Goal: Information Seeking & Learning: Learn about a topic

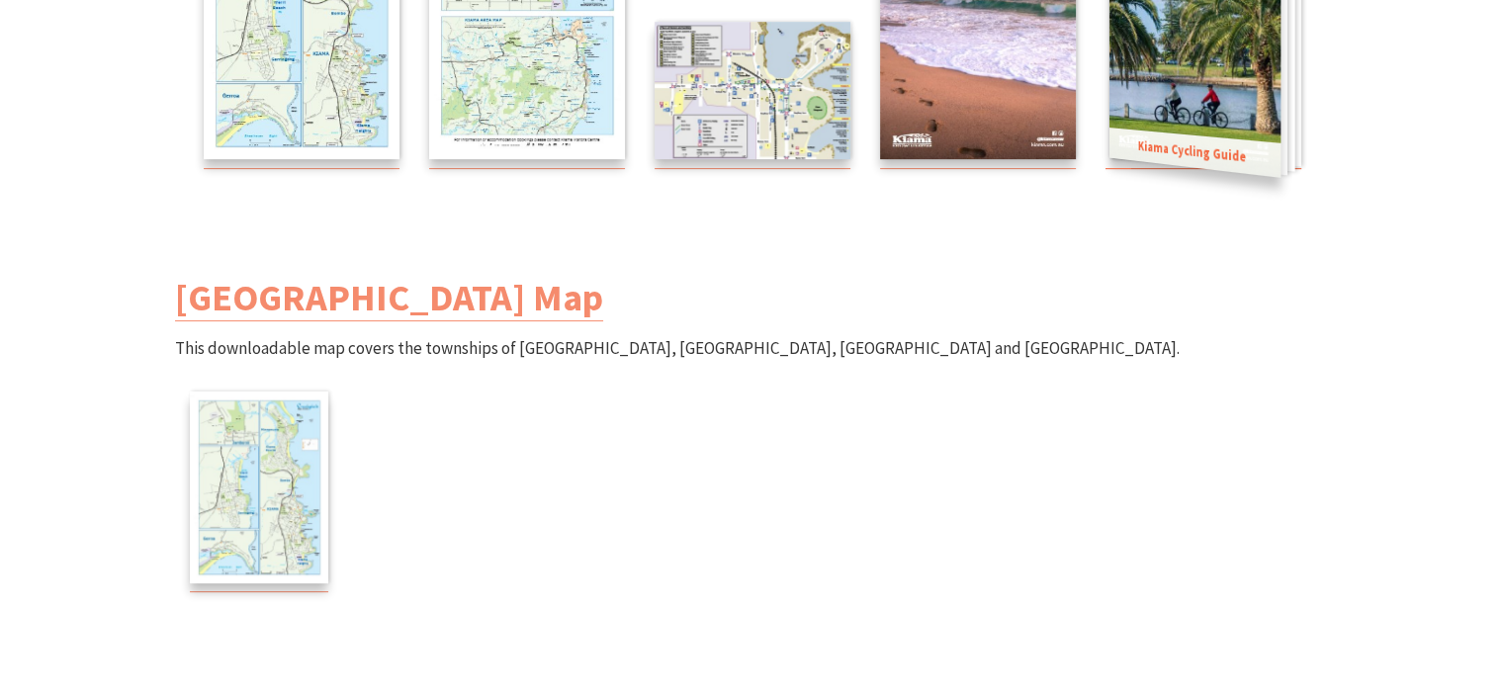
scroll to position [593, 0]
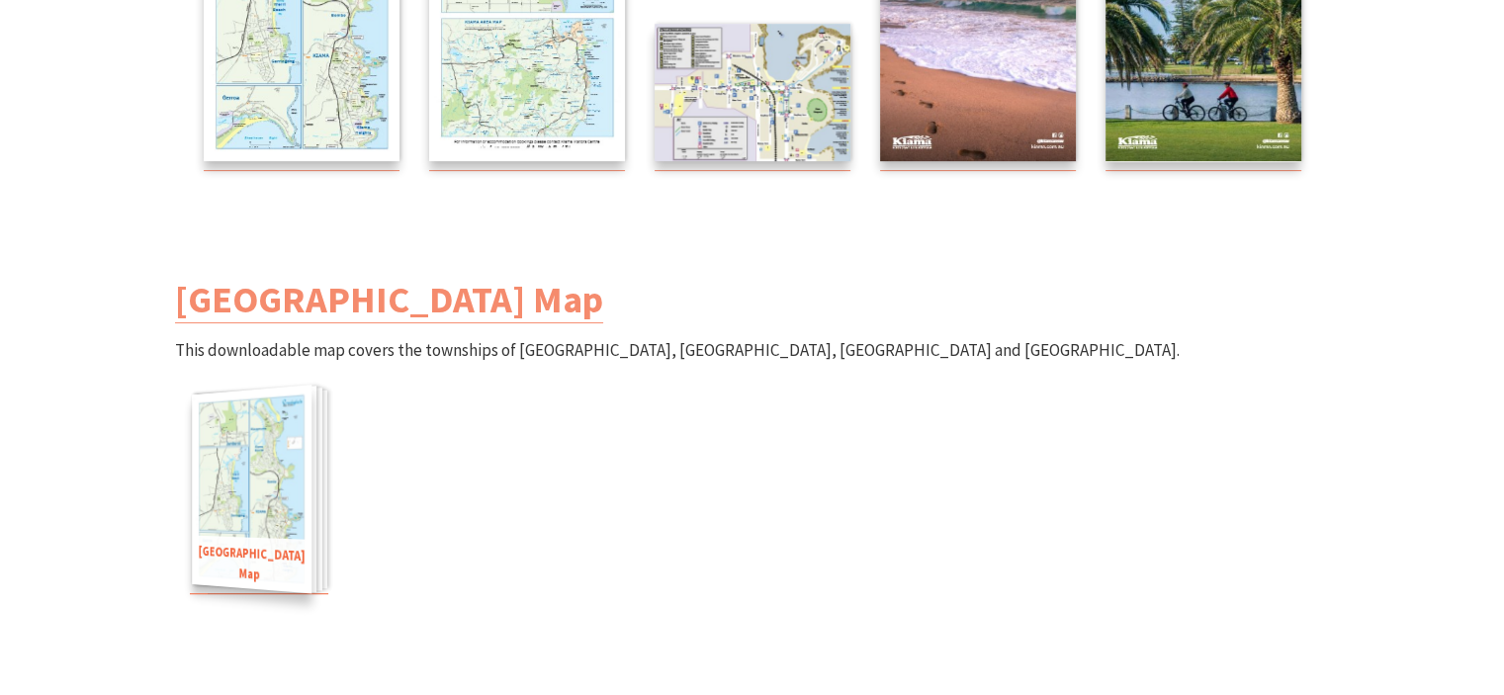
click at [261, 454] on img at bounding box center [252, 490] width 120 height 210
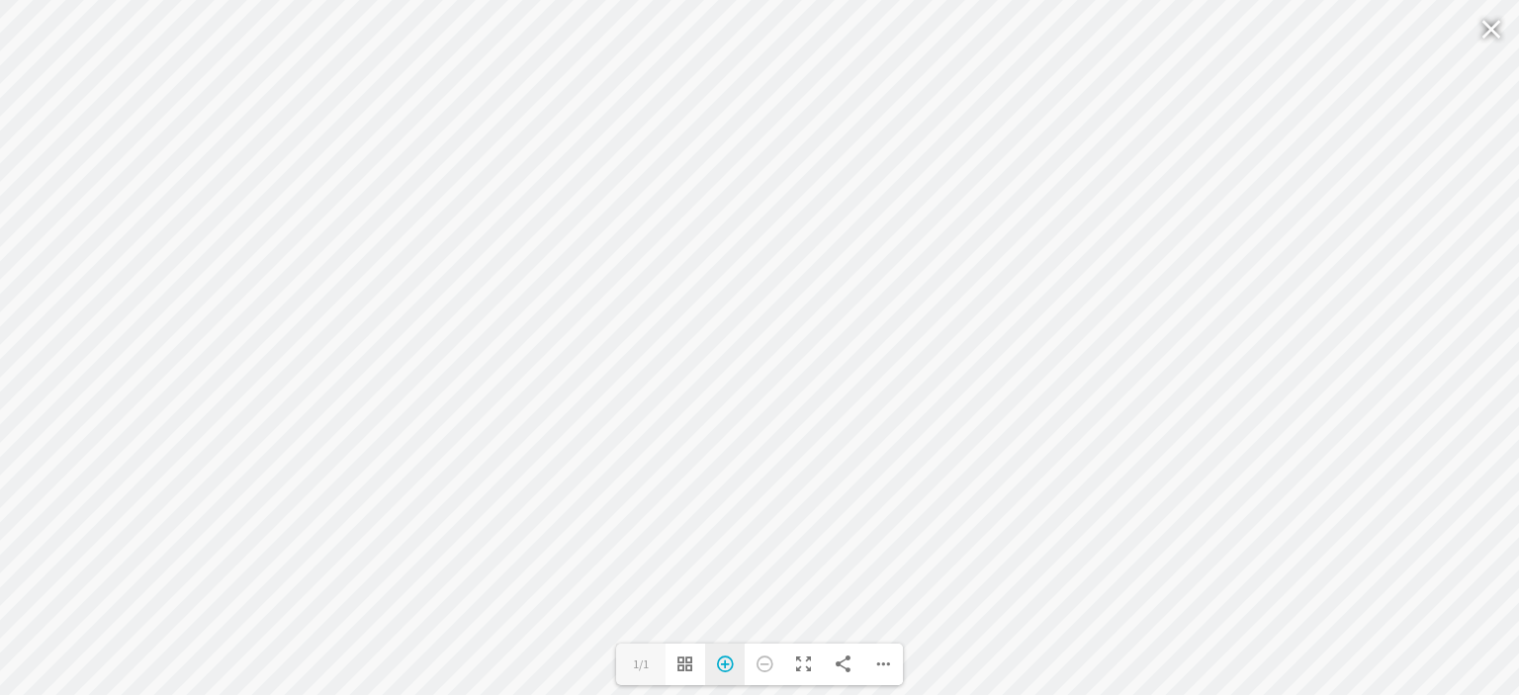
click at [721, 662] on div "Zoom In" at bounding box center [725, 665] width 40 height 42
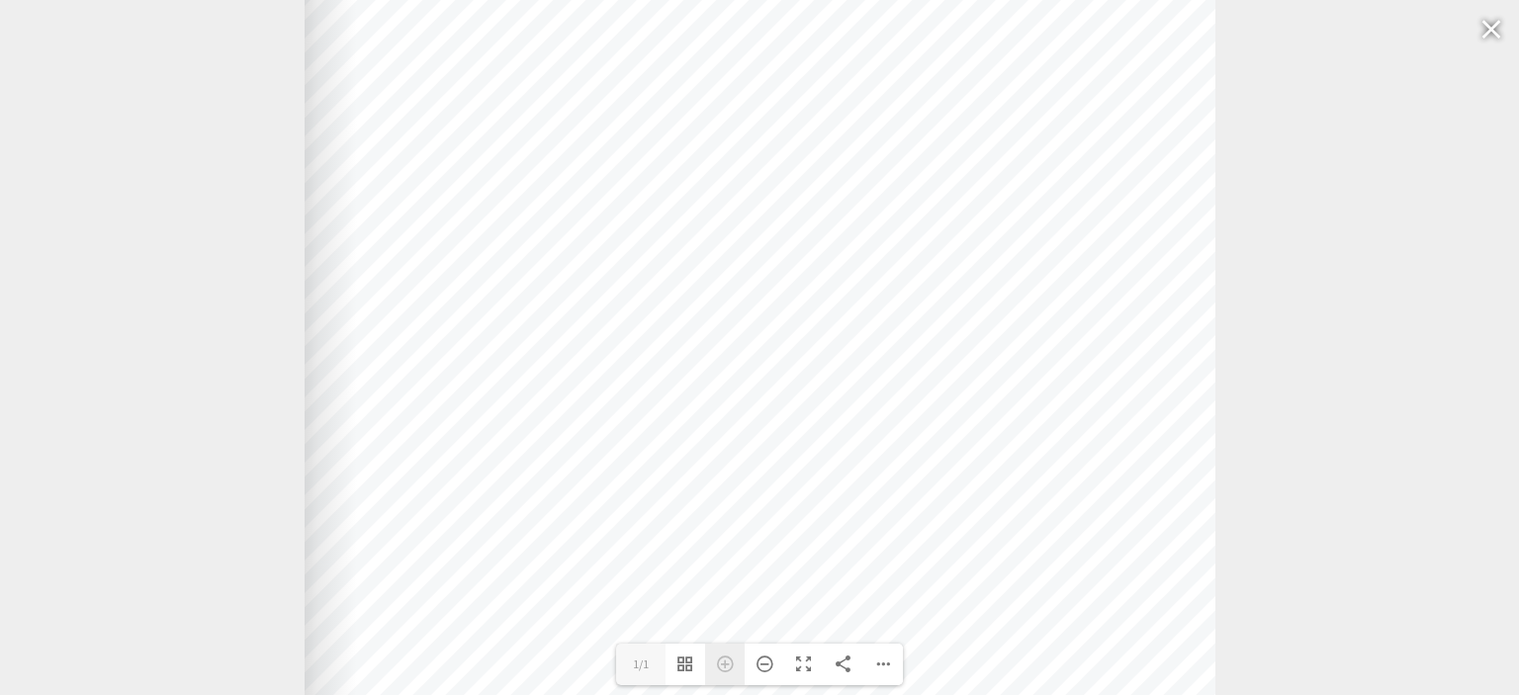
click at [721, 662] on div "Zoom In" at bounding box center [725, 665] width 40 height 42
click at [763, 667] on div "Zoom Out" at bounding box center [765, 665] width 40 height 42
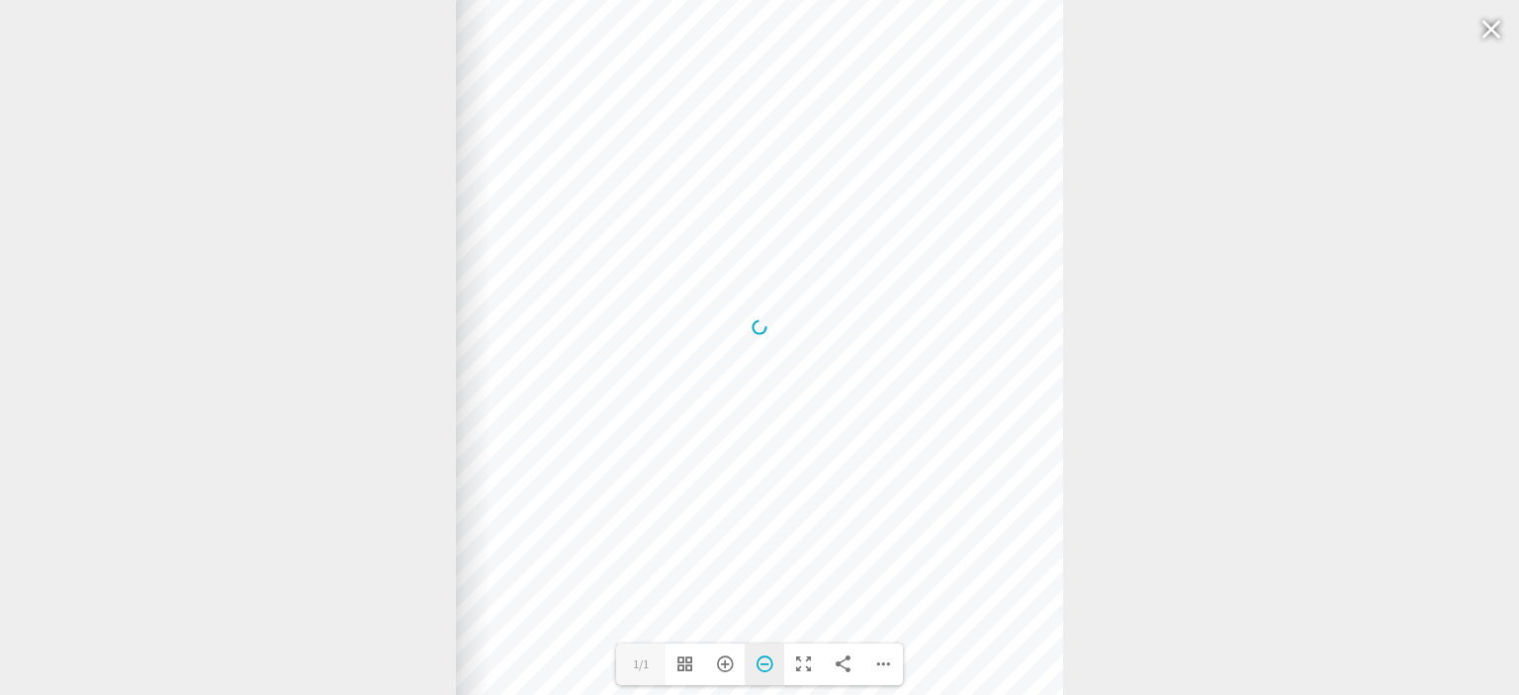
click at [763, 666] on div "Zoom Out" at bounding box center [765, 665] width 40 height 42
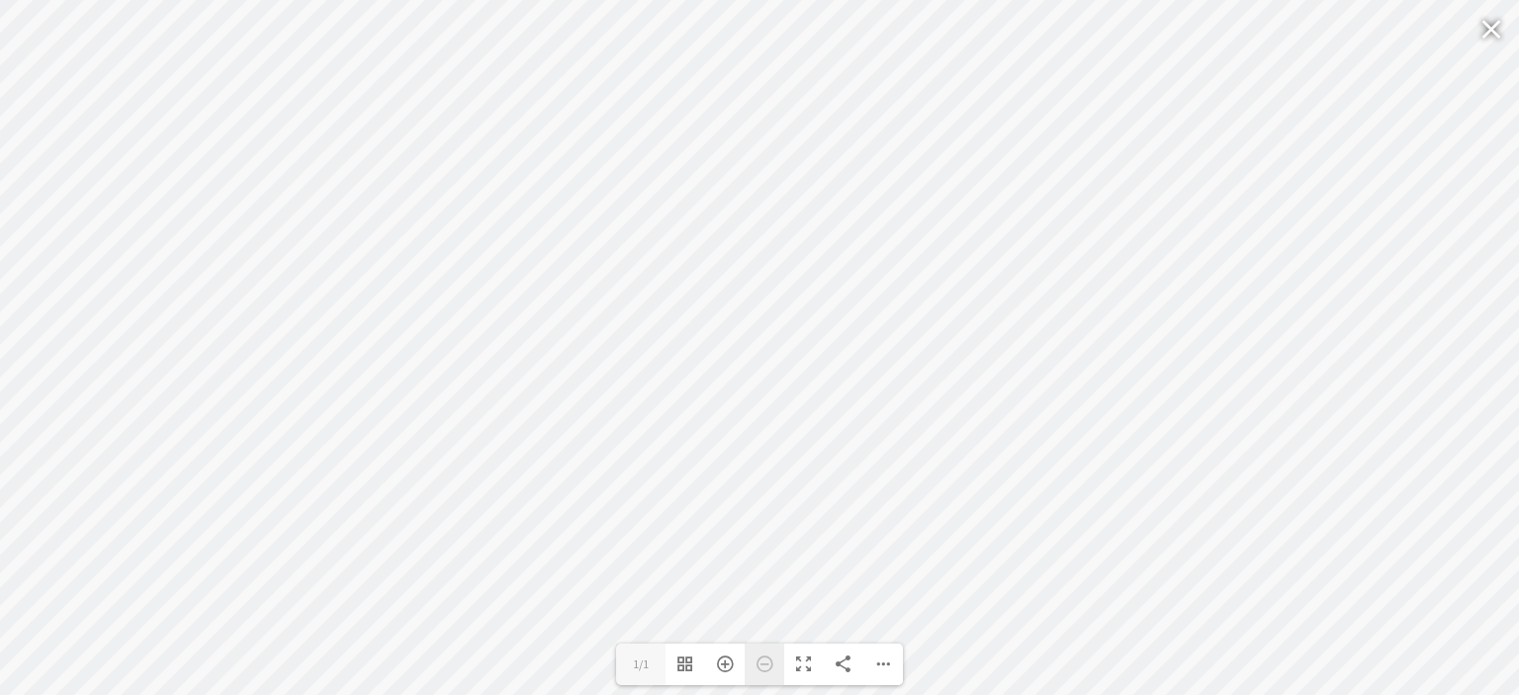
click at [763, 666] on div "Zoom Out" at bounding box center [765, 665] width 40 height 42
click at [882, 665] on div "Download PDF File Goto First Page Goto Last Page Turn on/off Sound" at bounding box center [883, 665] width 40 height 42
click at [813, 507] on span "Download PDF File" at bounding box center [796, 509] width 126 height 16
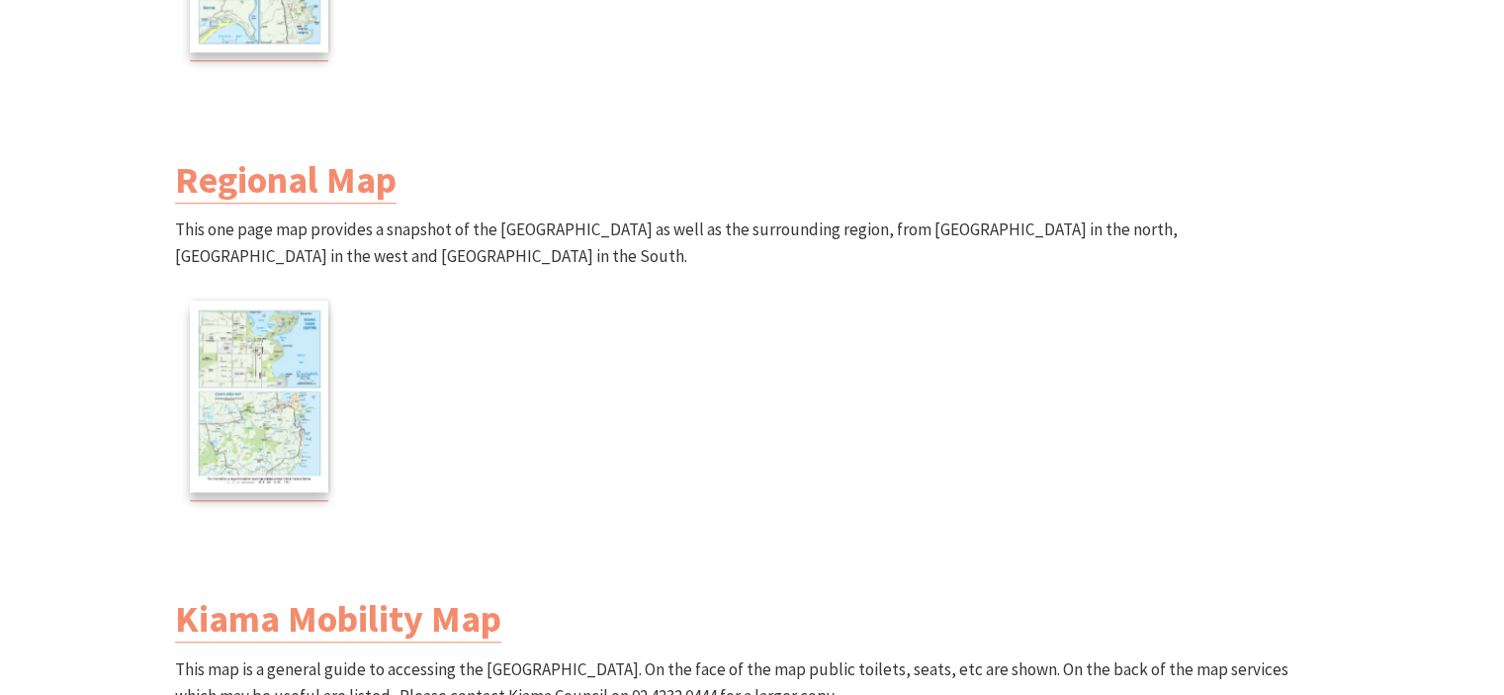
scroll to position [1187, 0]
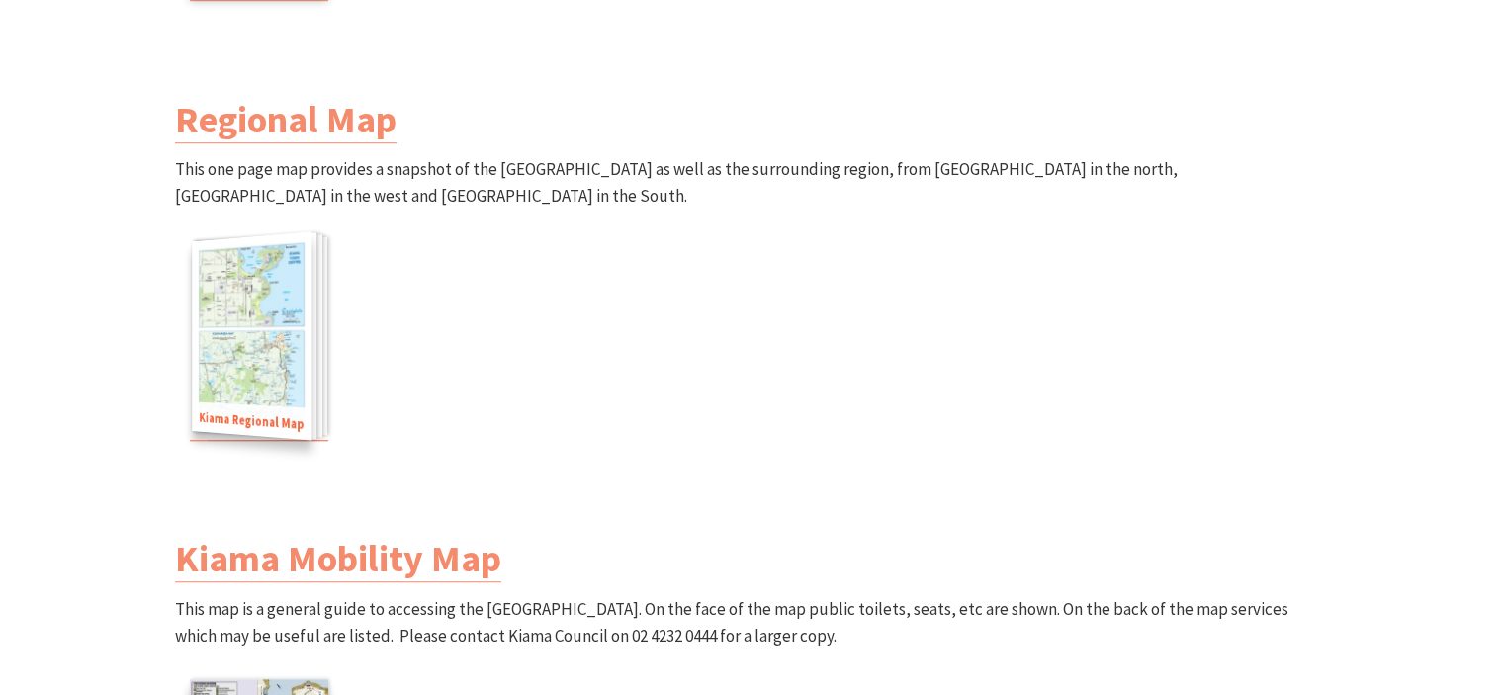
click at [257, 336] on img at bounding box center [252, 335] width 120 height 210
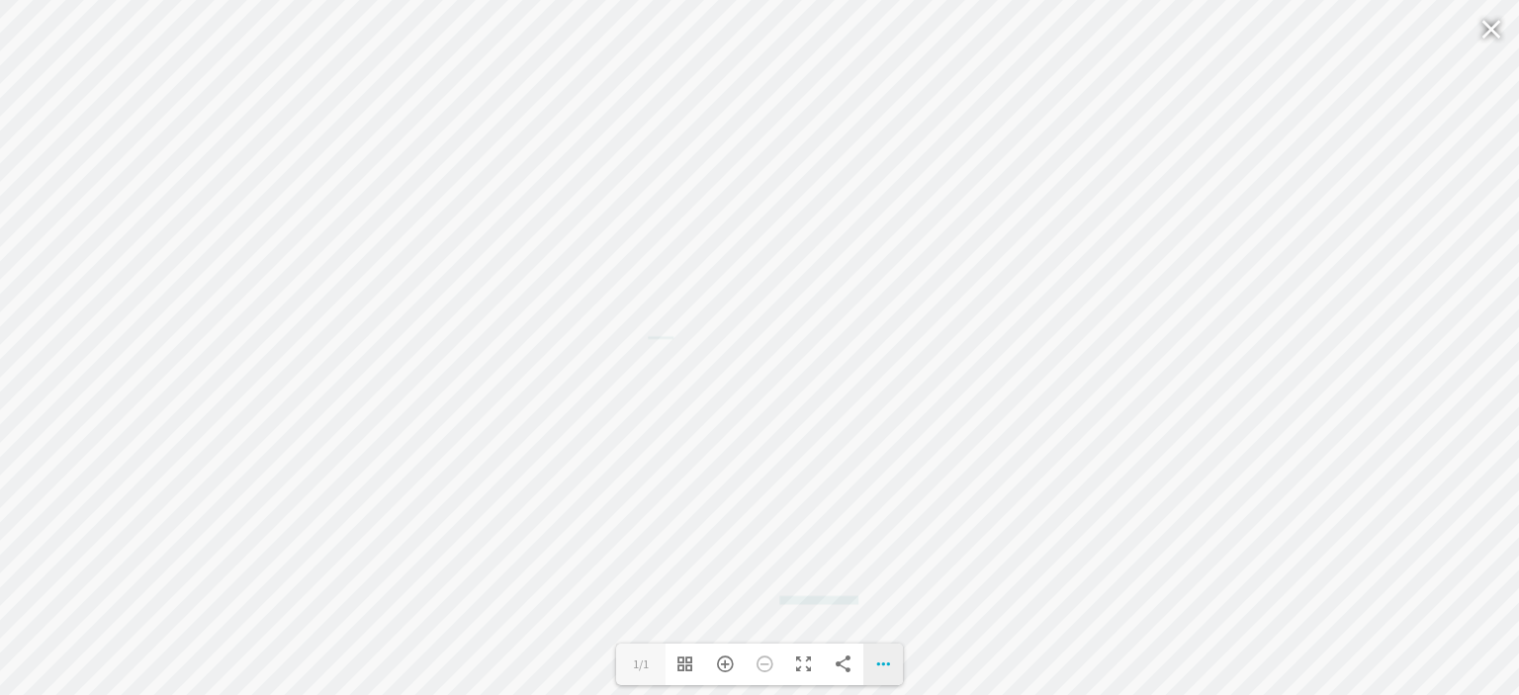
click at [890, 667] on div "Download PDF File Goto First Page Goto Last Page Turn on/off Sound" at bounding box center [883, 665] width 40 height 42
click at [801, 511] on span "Download PDF File" at bounding box center [796, 509] width 126 height 16
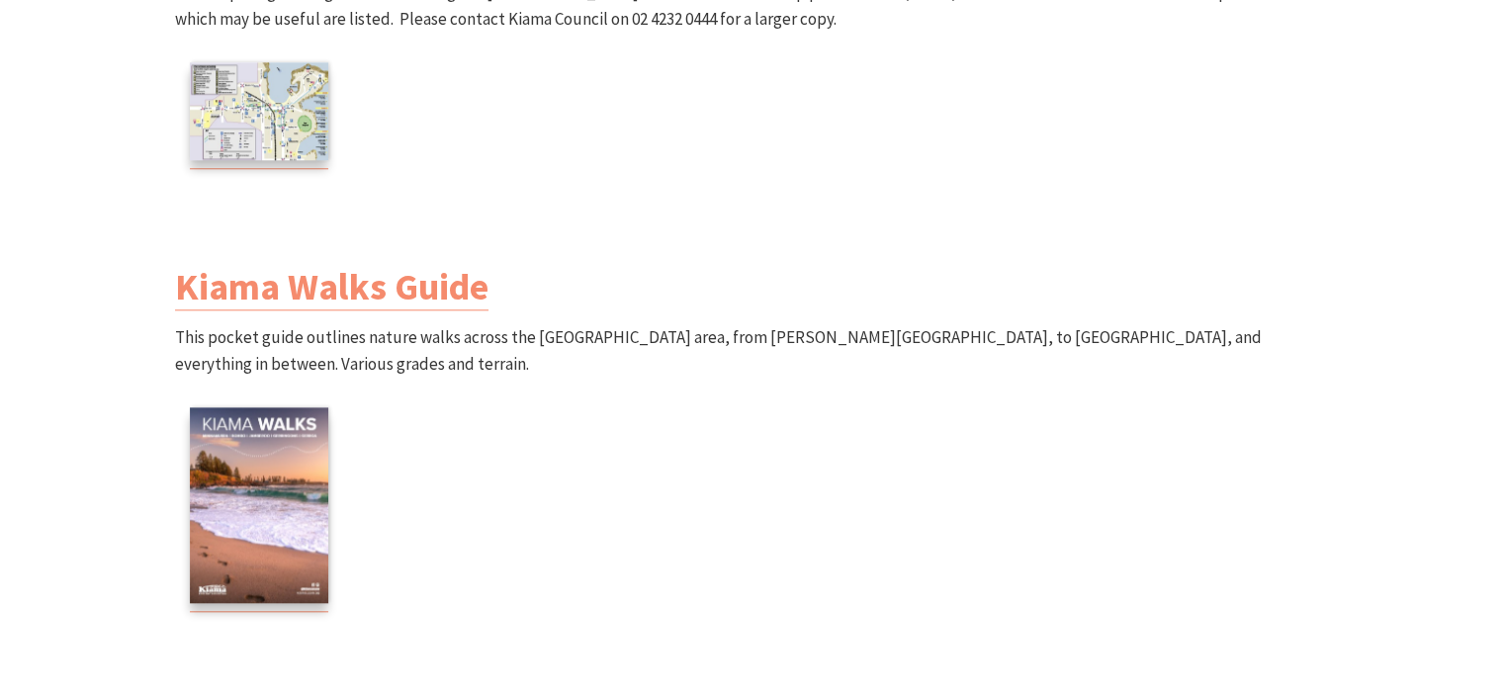
scroll to position [1978, 0]
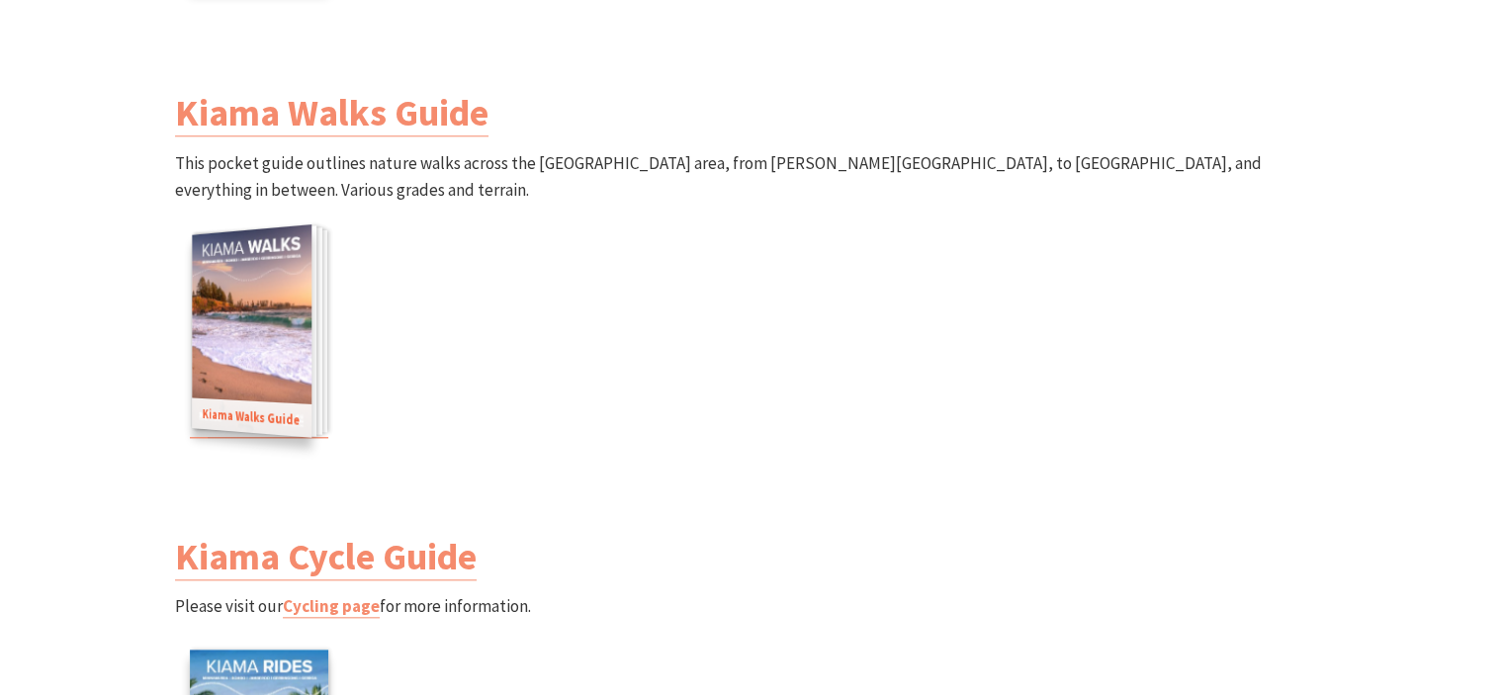
click at [285, 303] on img at bounding box center [252, 330] width 120 height 213
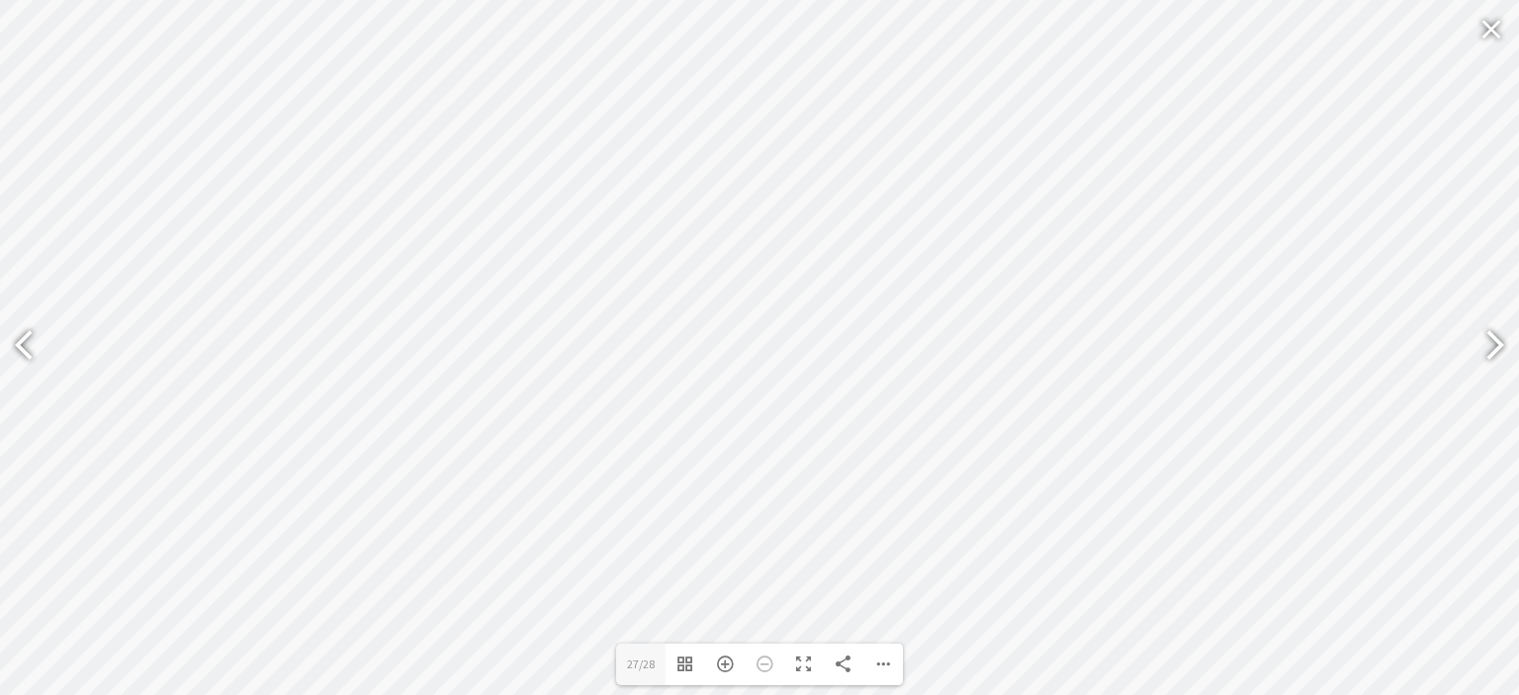
type input "28"
click at [872, 664] on div "Download PDF File Single Page Mode Goto First Page Goto Last Page Turn on/off S…" at bounding box center [883, 665] width 40 height 42
click at [790, 476] on span "Download PDF File" at bounding box center [796, 474] width 126 height 16
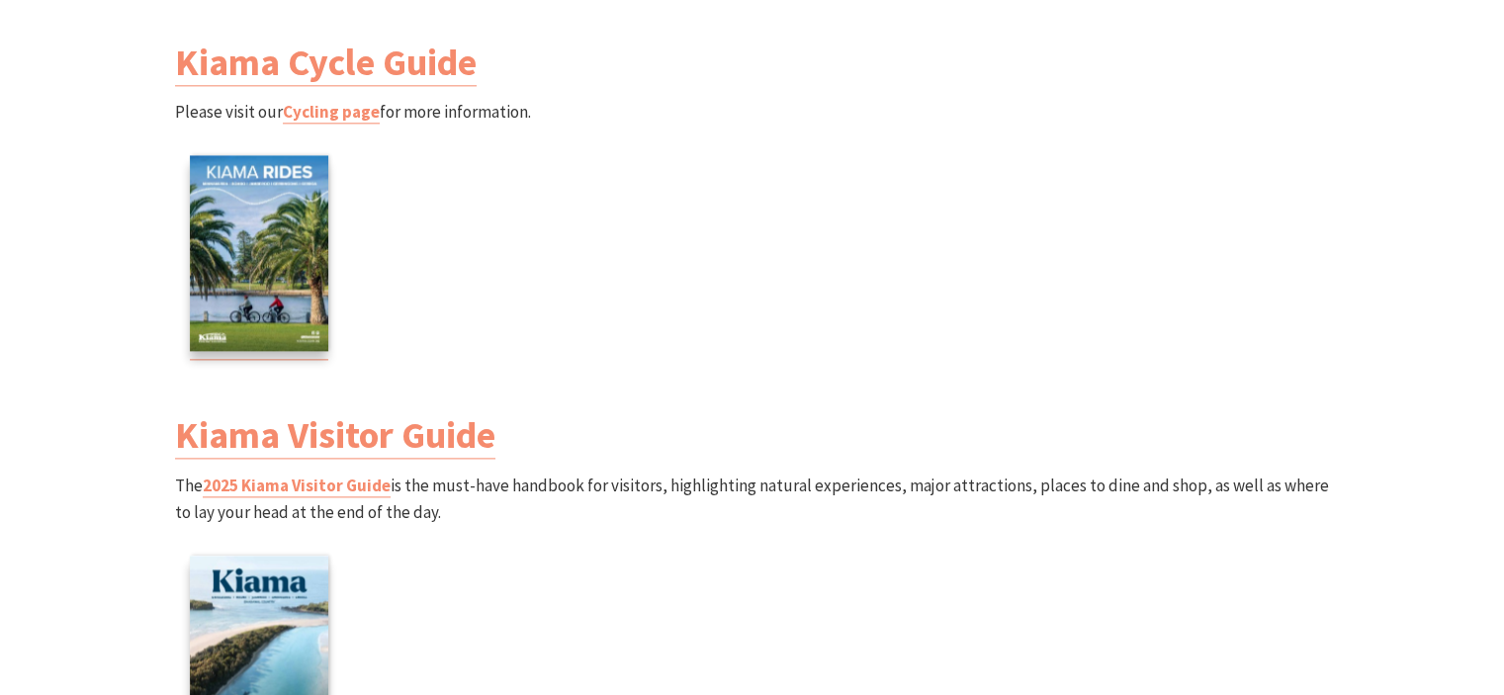
scroll to position [2670, 0]
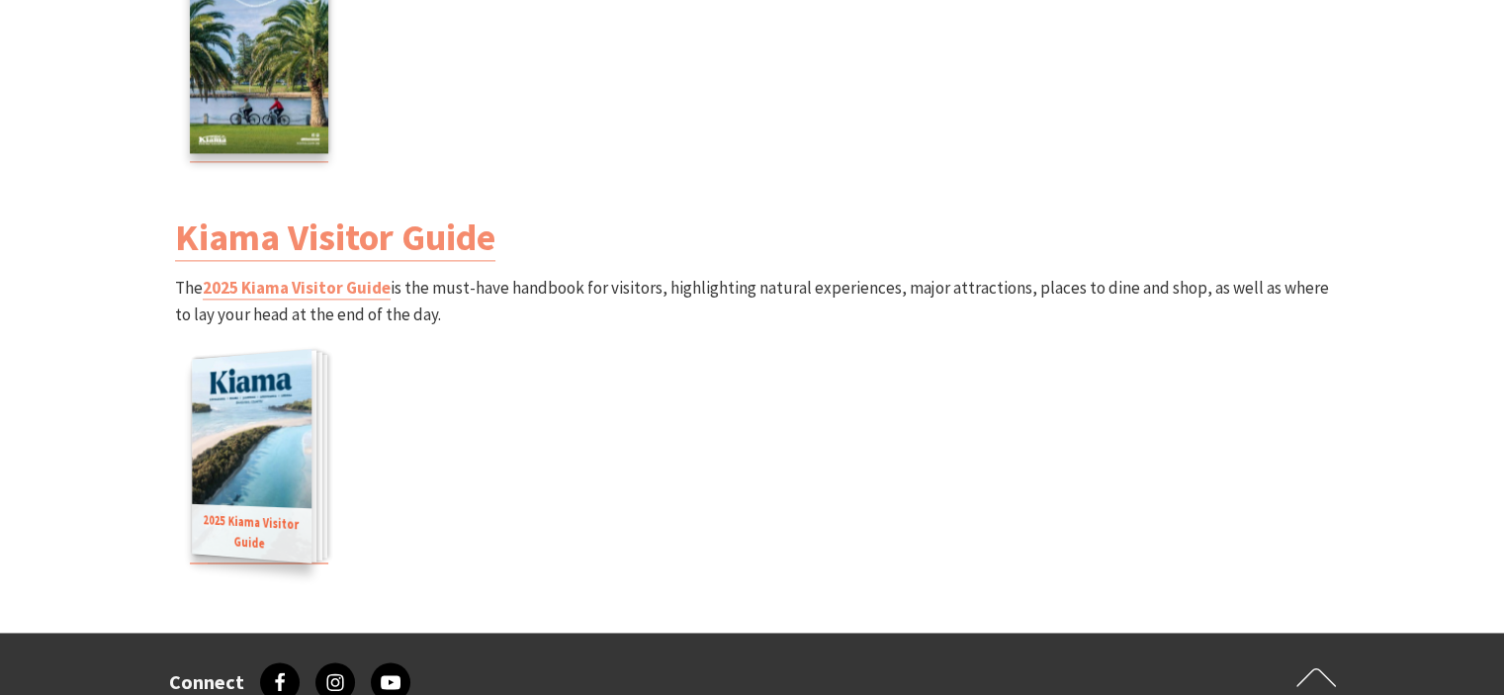
click at [258, 430] on img at bounding box center [252, 456] width 120 height 214
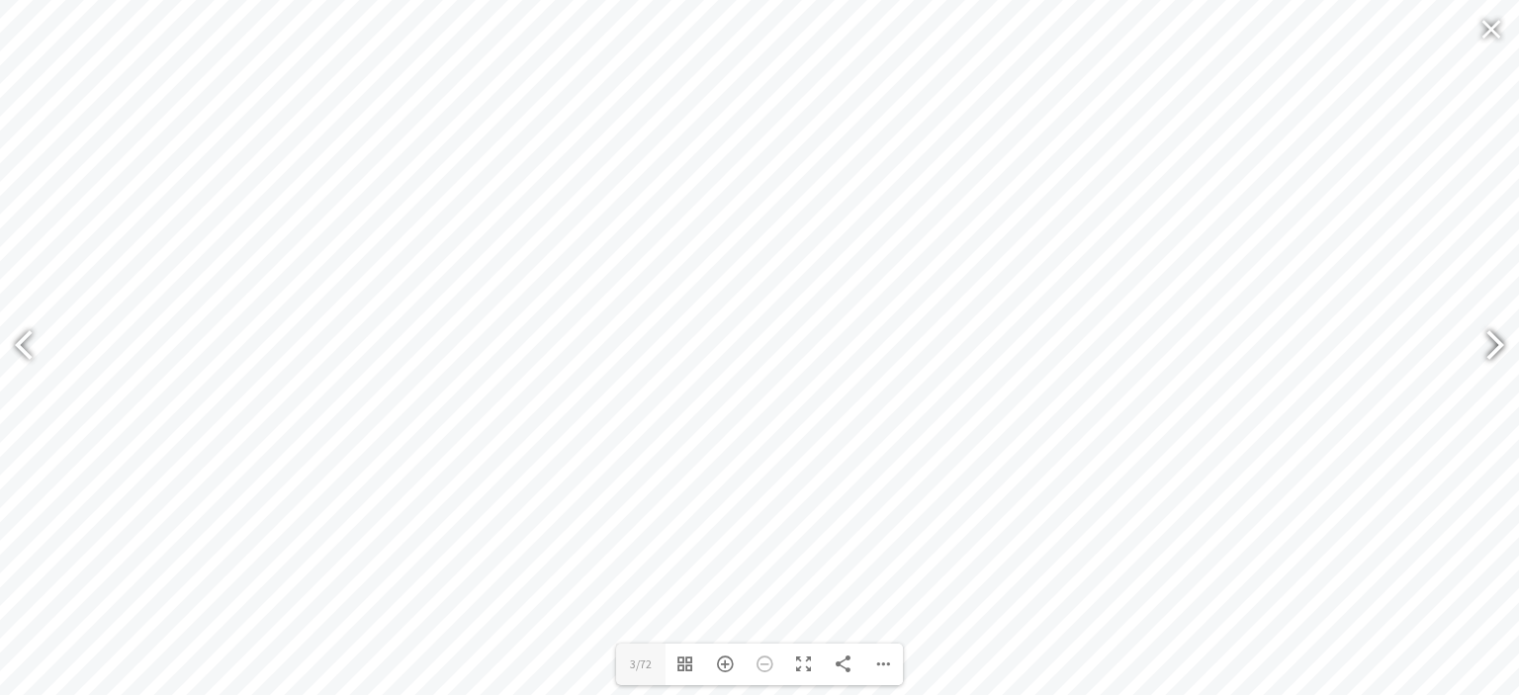
click at [1487, 349] on div at bounding box center [1486, 348] width 45 height 72
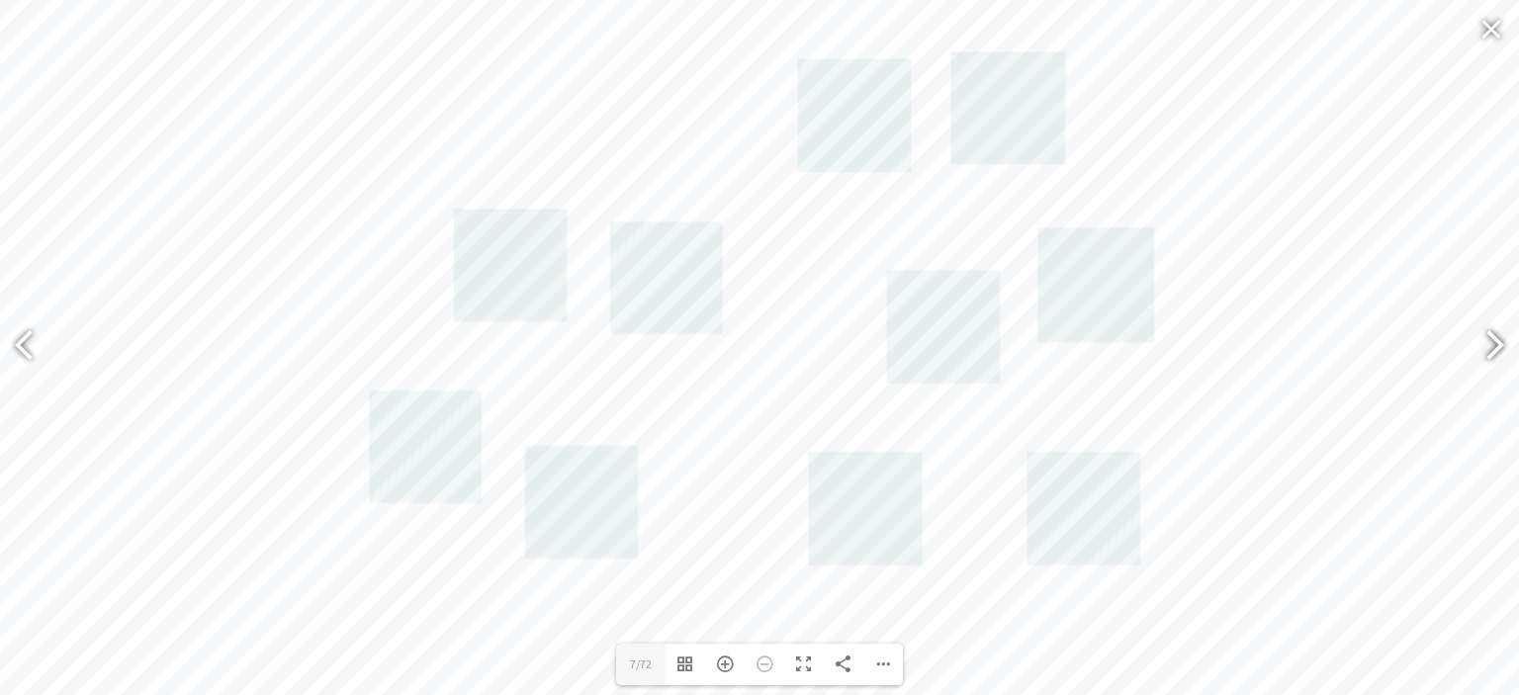
click at [1487, 349] on div at bounding box center [1486, 348] width 45 height 72
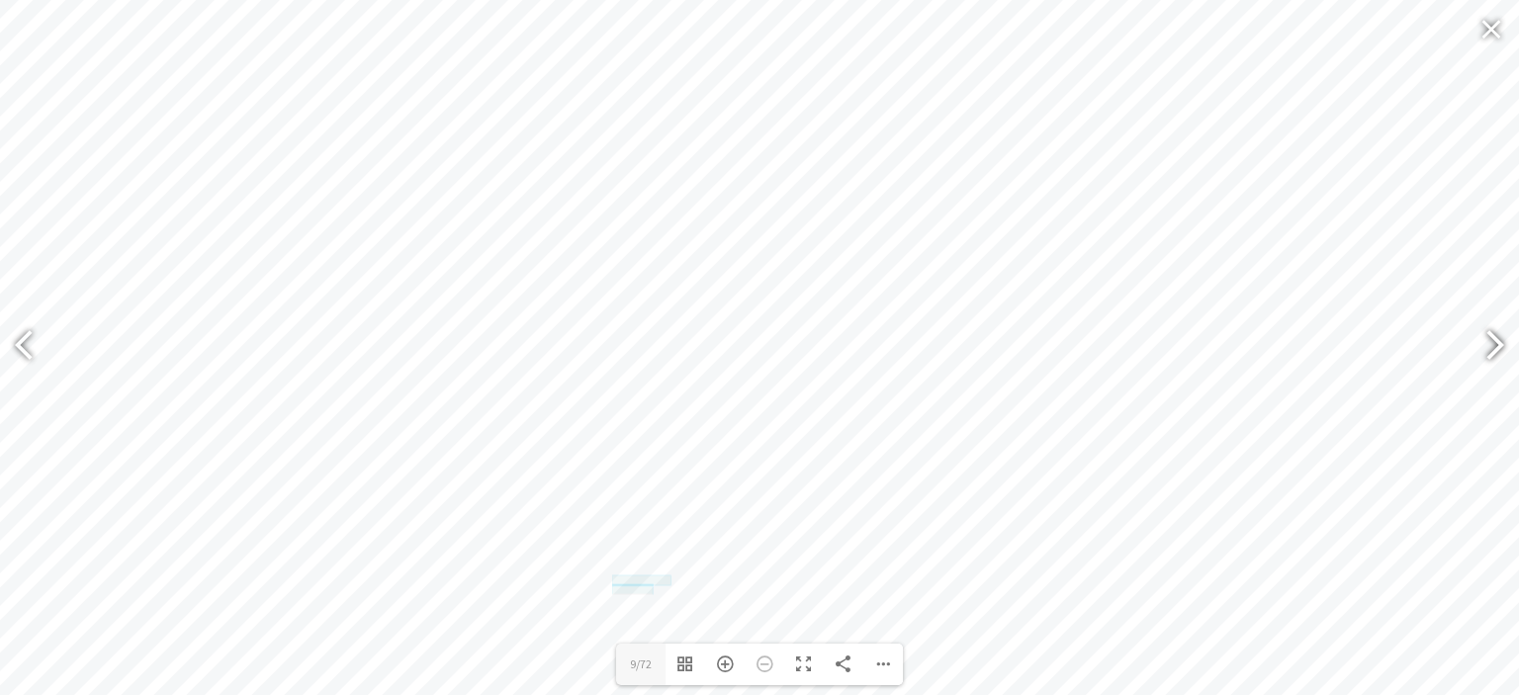
click at [1484, 349] on div at bounding box center [1486, 348] width 45 height 72
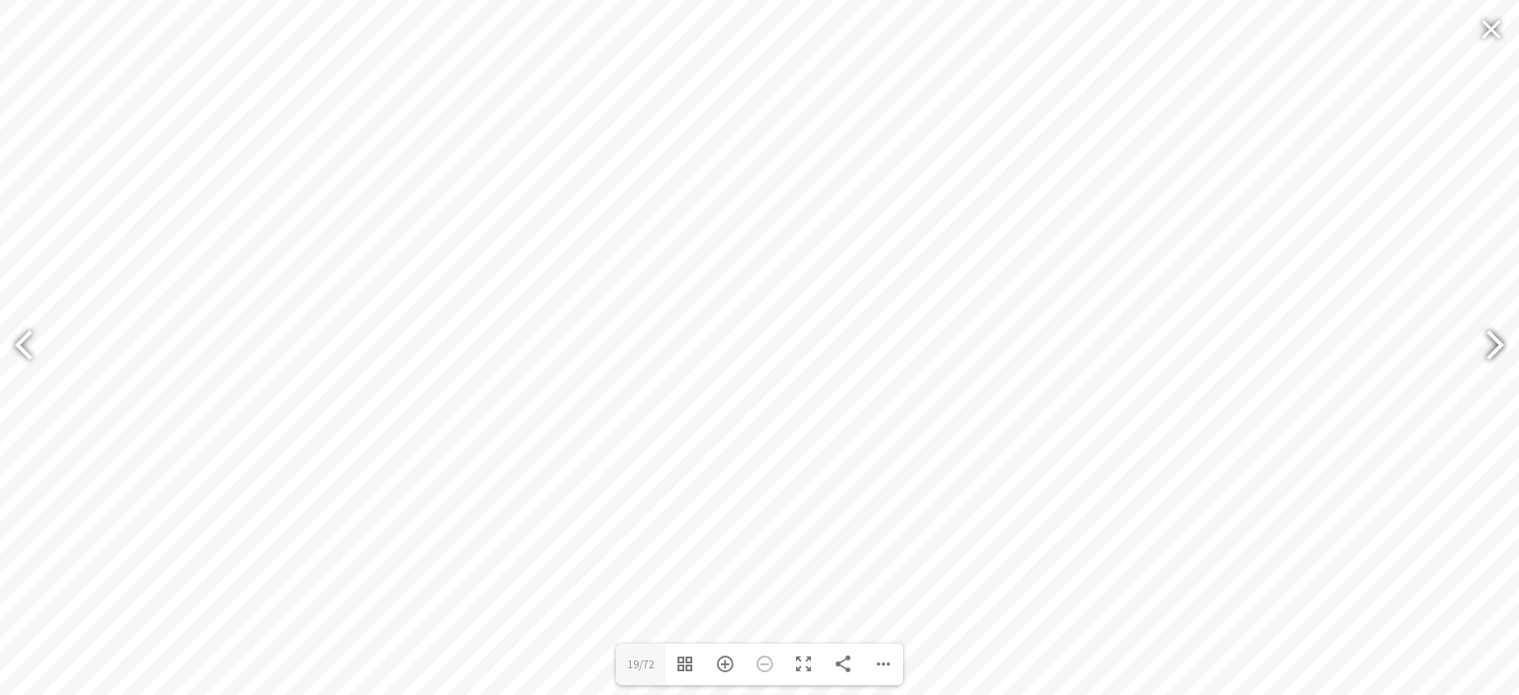
click at [1484, 349] on div at bounding box center [1486, 348] width 45 height 72
click at [1483, 349] on div at bounding box center [1486, 348] width 45 height 72
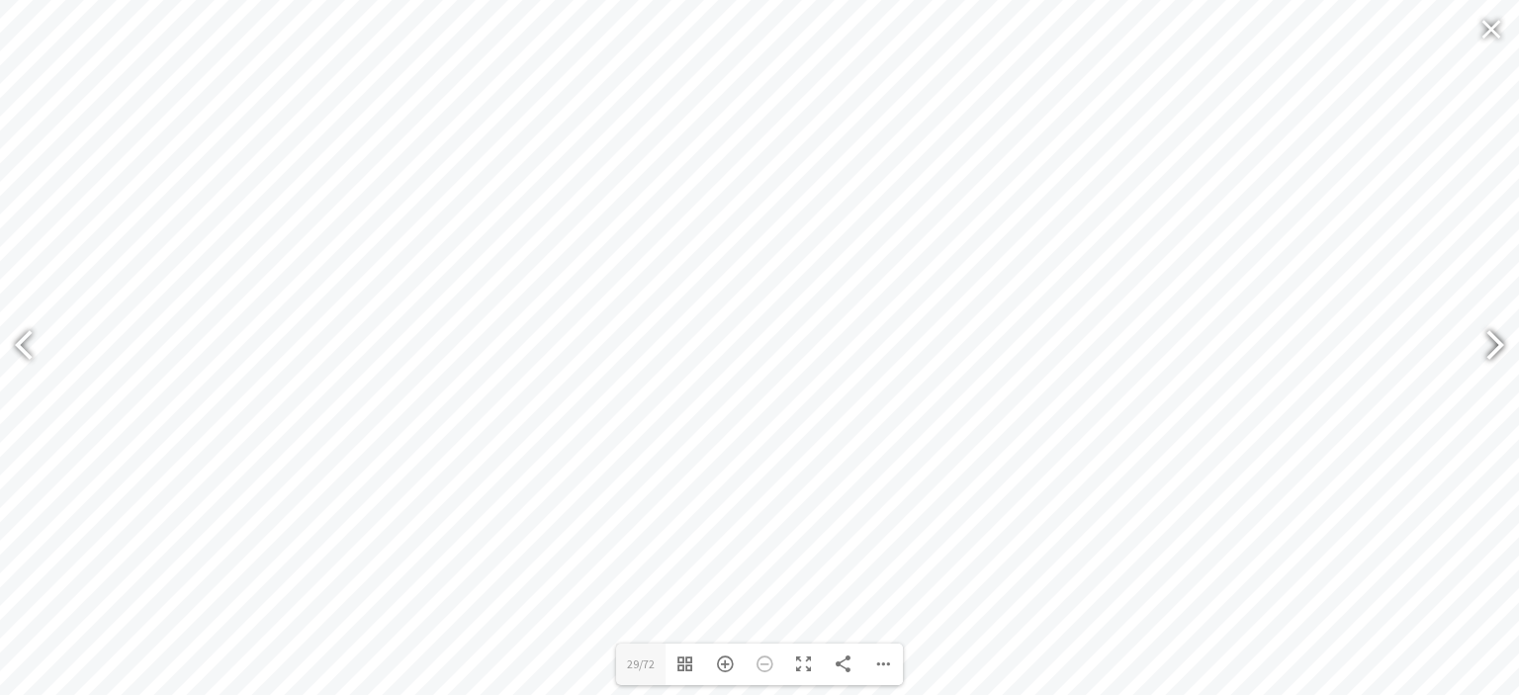
click at [1483, 349] on div at bounding box center [1486, 348] width 45 height 72
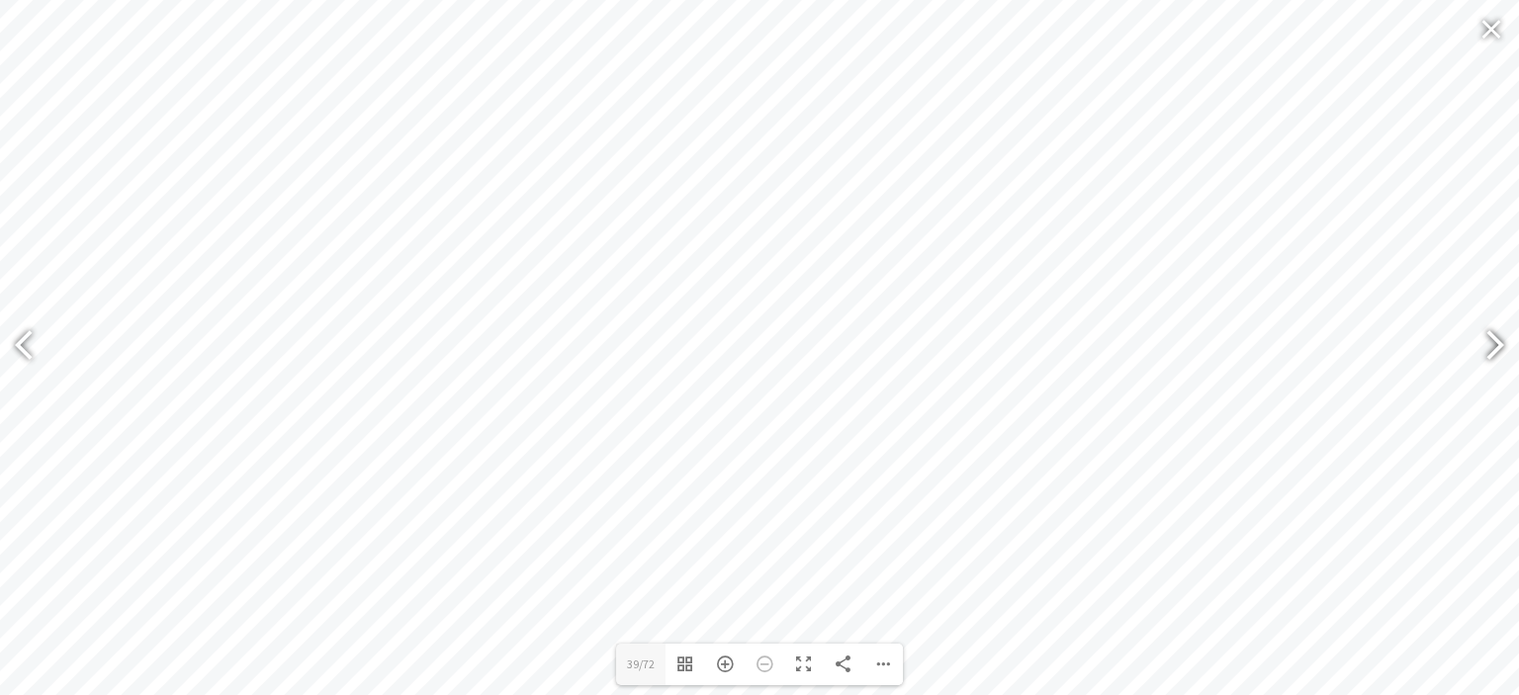
click at [1483, 349] on div at bounding box center [1486, 348] width 45 height 72
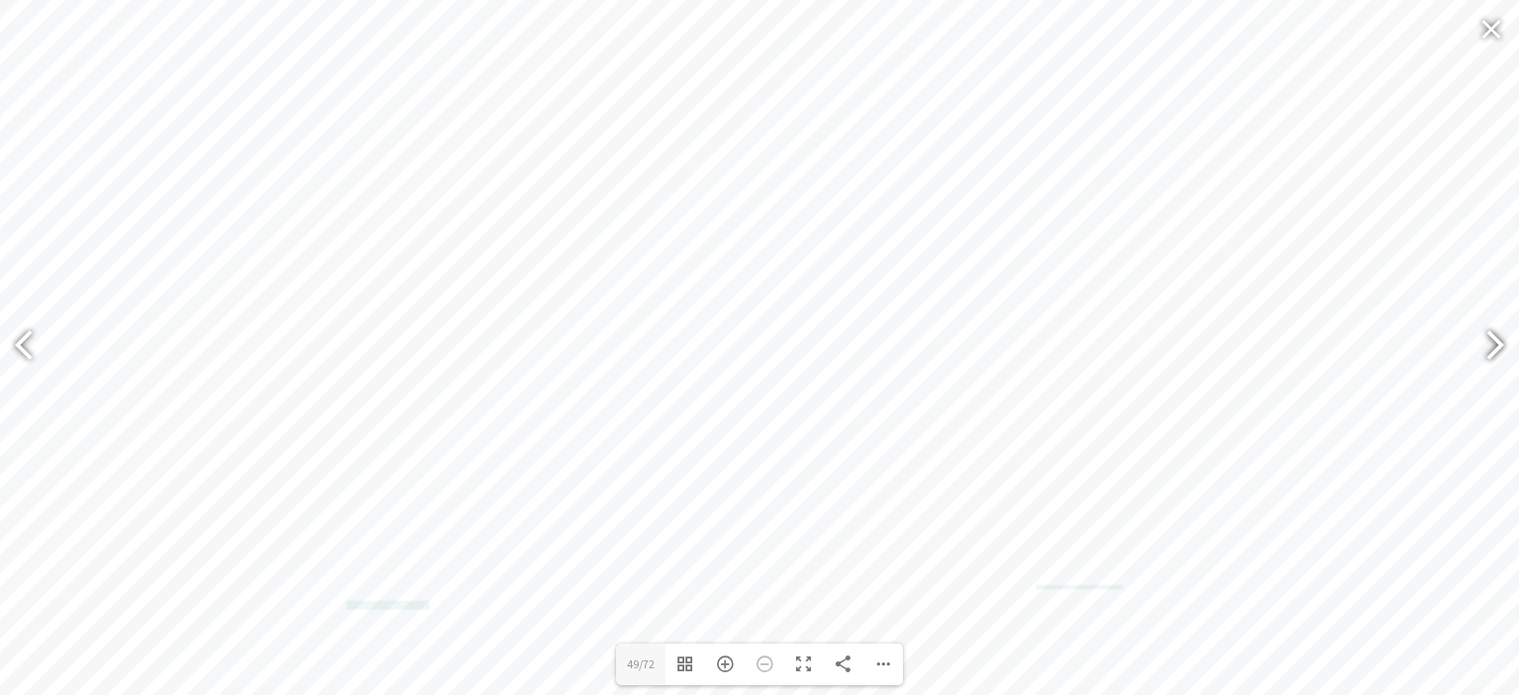
click at [1483, 349] on div at bounding box center [1486, 348] width 45 height 72
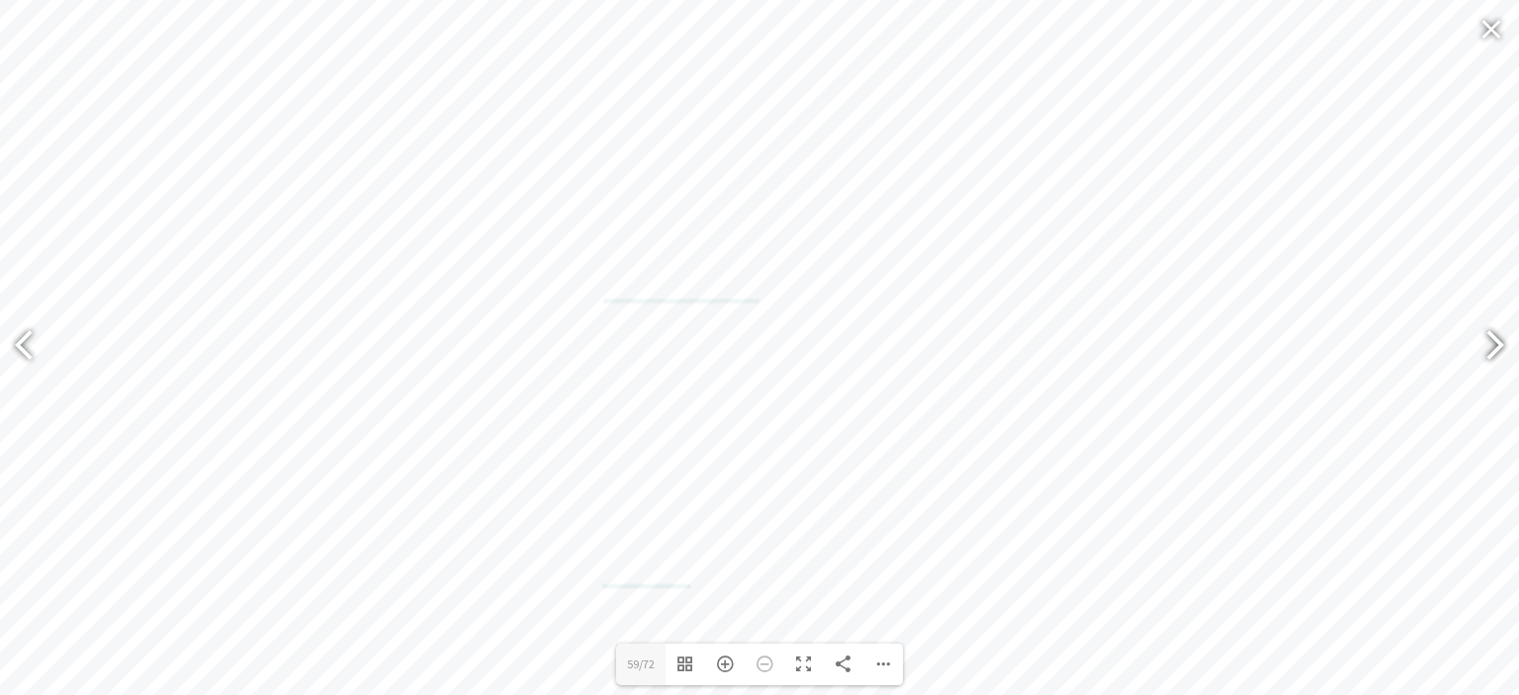
click at [1483, 349] on div at bounding box center [1486, 348] width 45 height 72
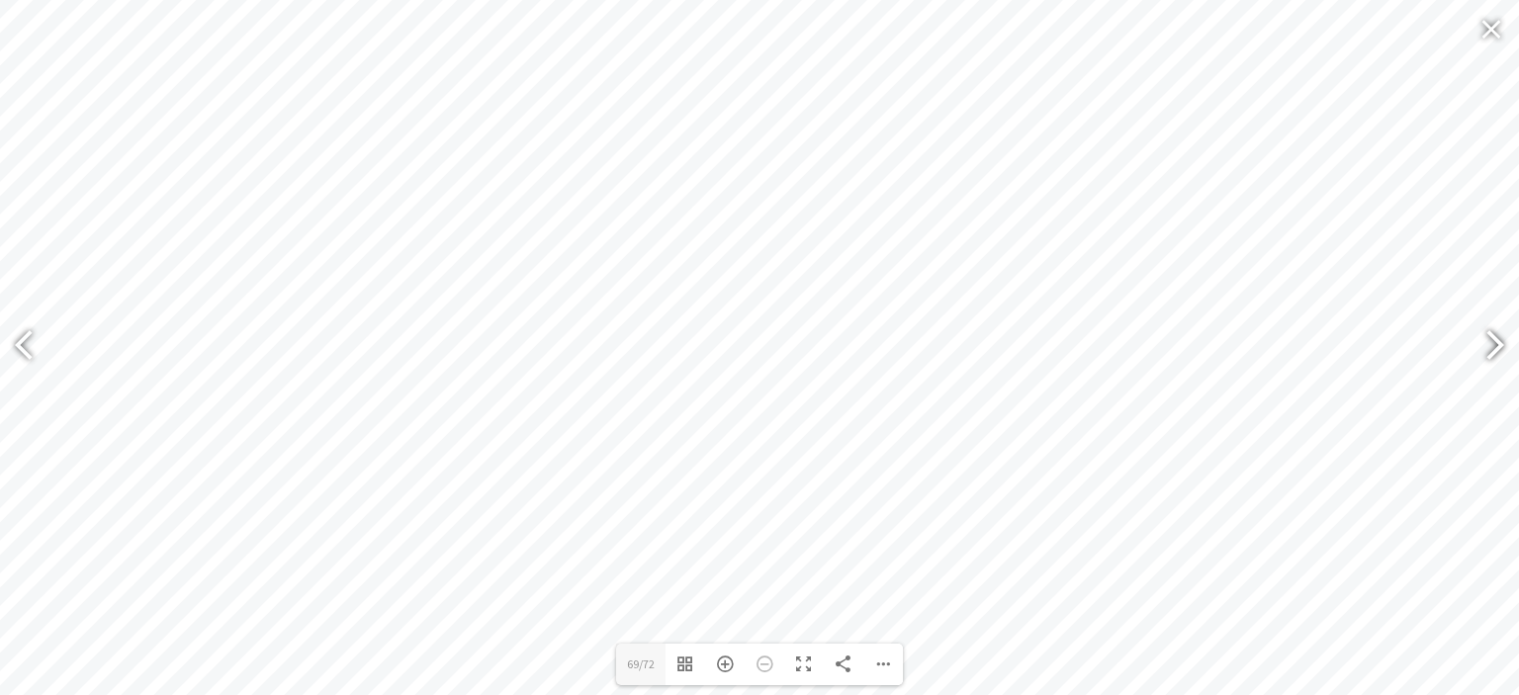
click at [1483, 349] on div at bounding box center [1486, 348] width 45 height 72
click at [28, 345] on div at bounding box center [32, 348] width 45 height 72
click at [1491, 344] on div at bounding box center [1486, 348] width 45 height 72
click at [1495, 349] on div at bounding box center [1486, 348] width 45 height 72
type input "72"
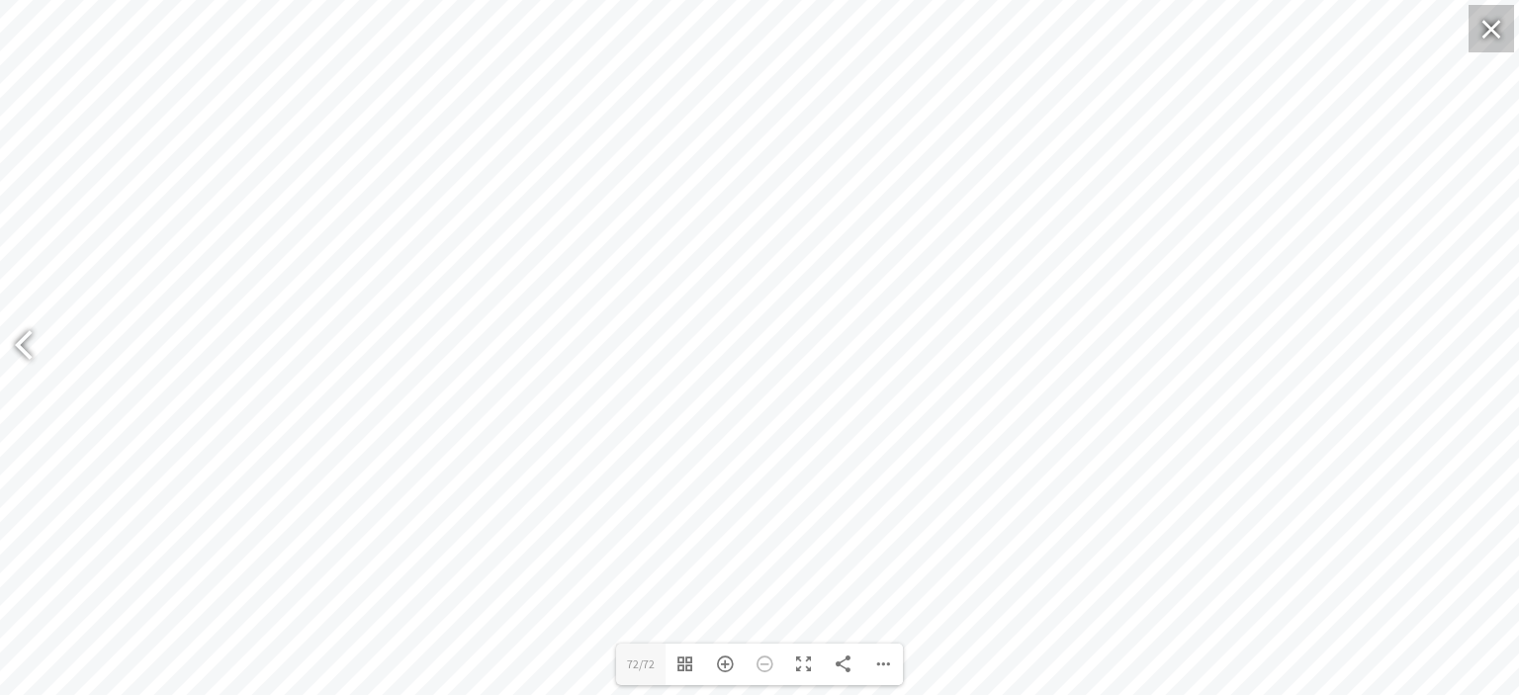
click at [1498, 30] on div at bounding box center [1491, 28] width 45 height 47
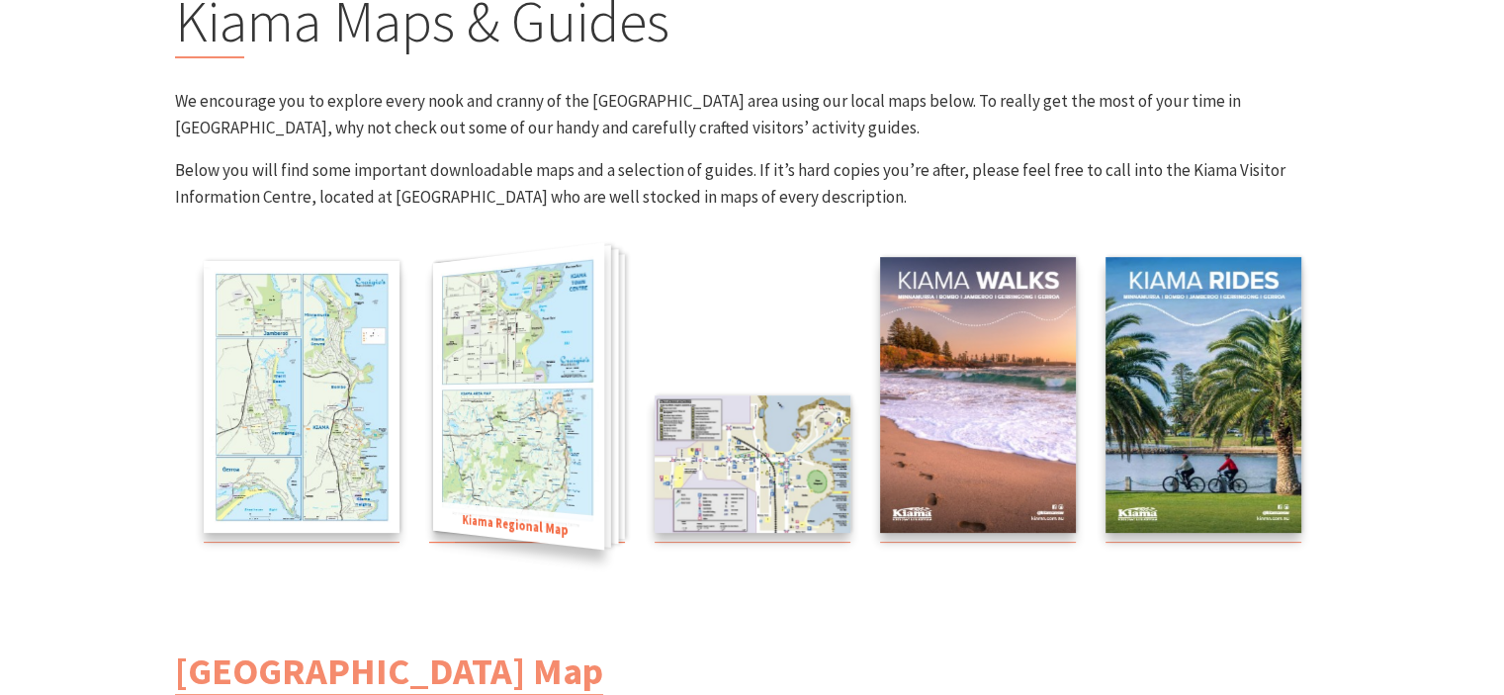
scroll to position [198, 0]
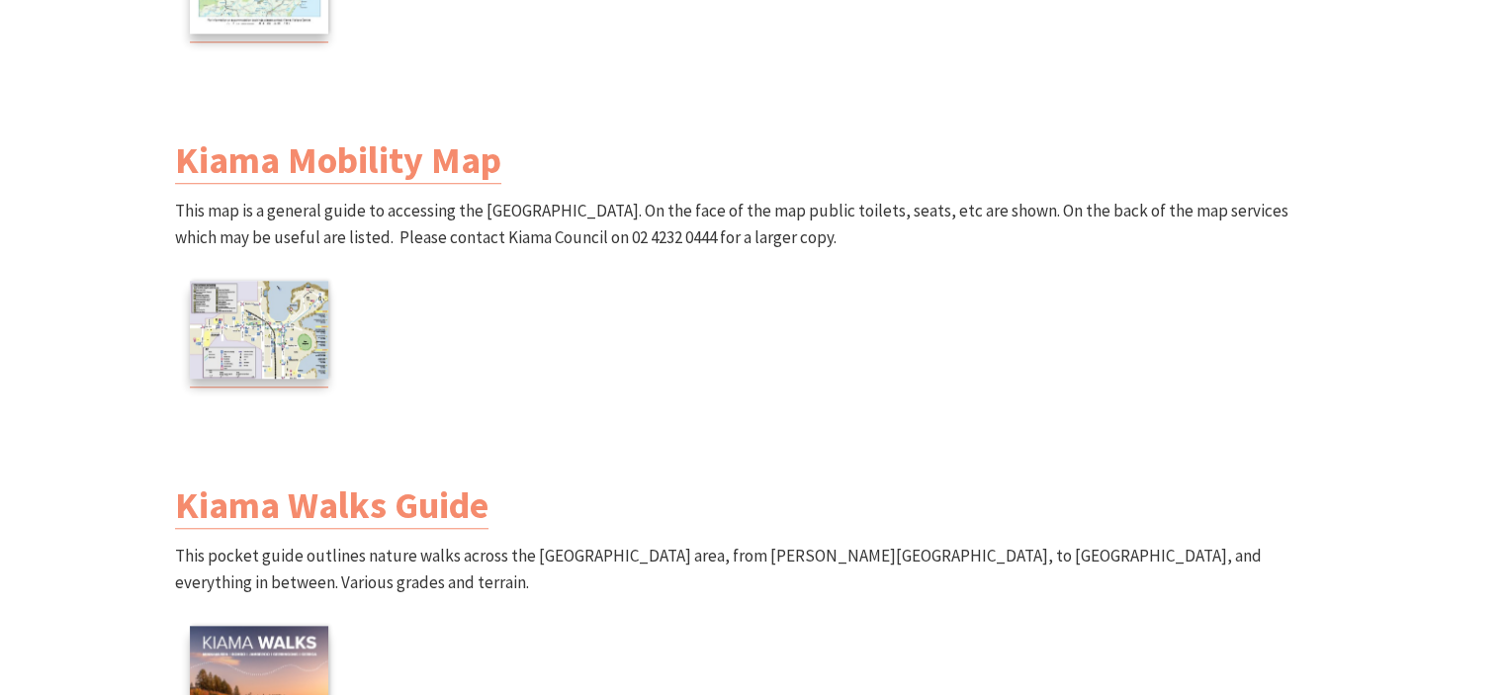
scroll to position [1582, 0]
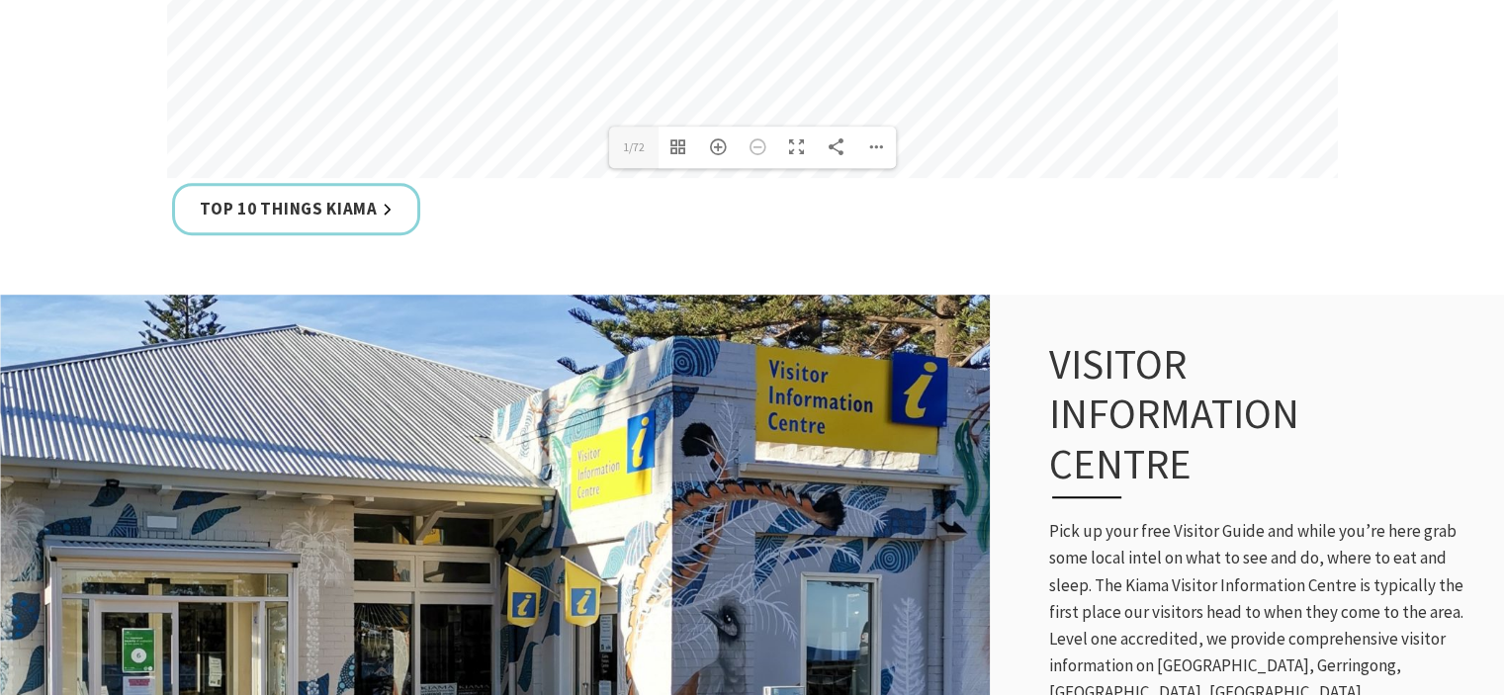
scroll to position [1088, 0]
